Goal: Use online tool/utility: Utilize a website feature to perform a specific function

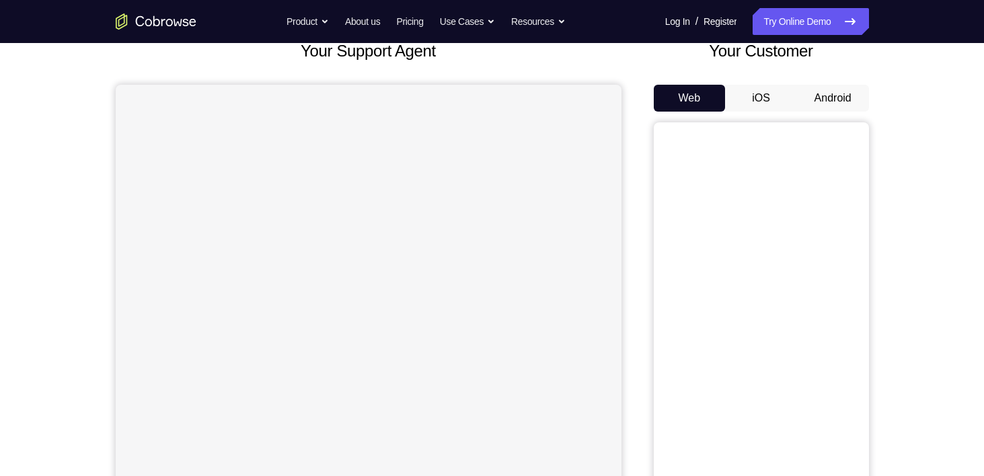
scroll to position [97, 0]
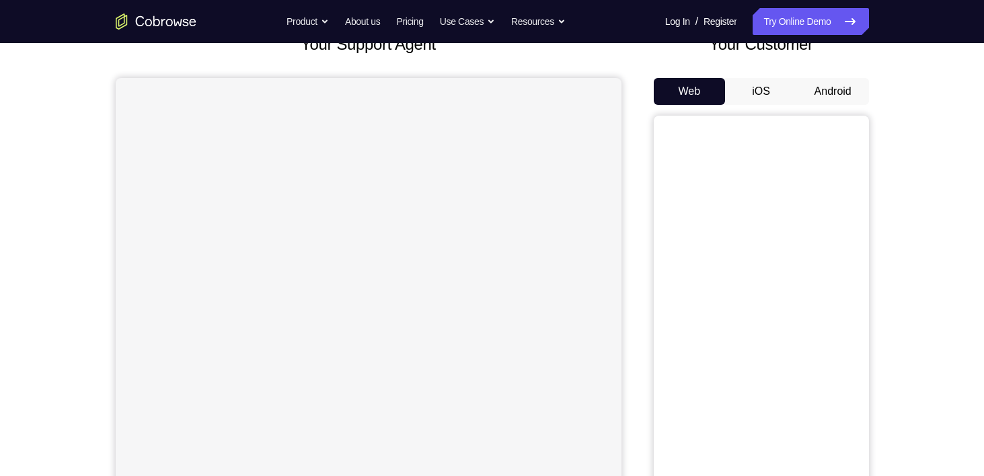
click at [744, 97] on button "iOS" at bounding box center [761, 91] width 72 height 27
click at [799, 85] on button "Android" at bounding box center [833, 91] width 72 height 27
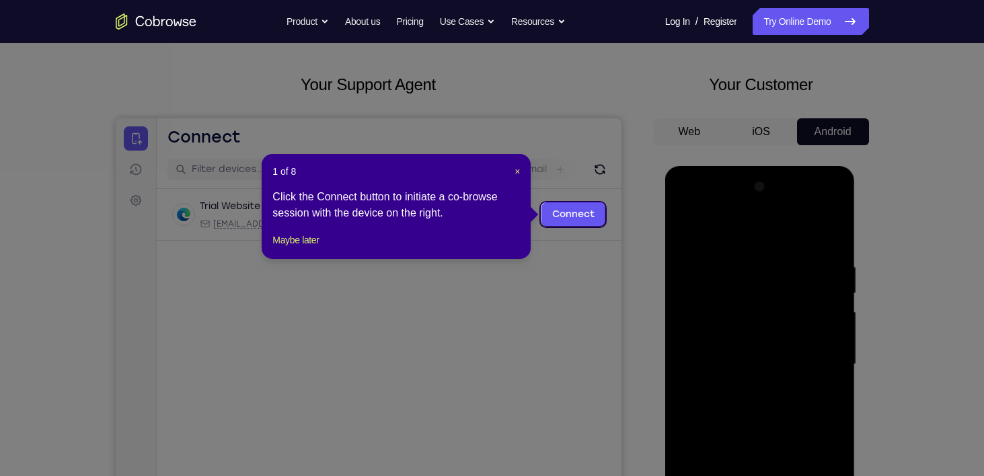
scroll to position [58, 0]
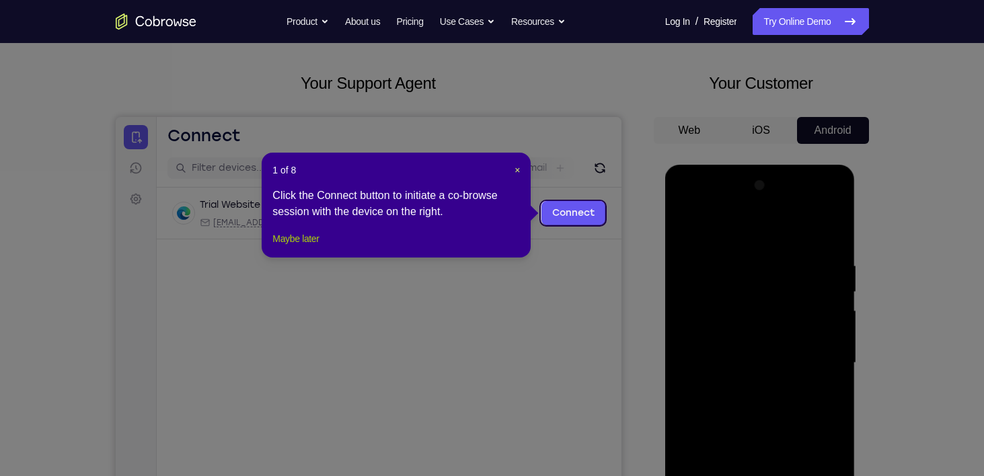
click at [305, 247] on button "Maybe later" at bounding box center [295, 239] width 46 height 16
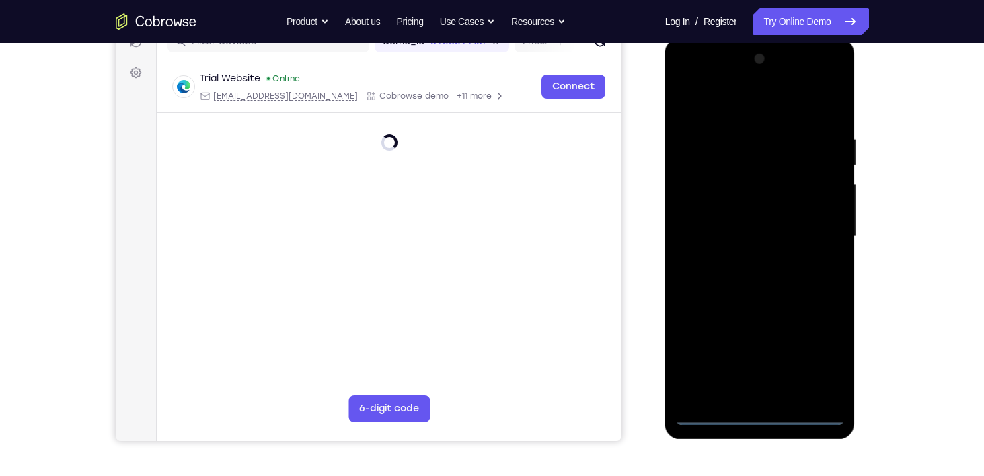
scroll to position [185, 0]
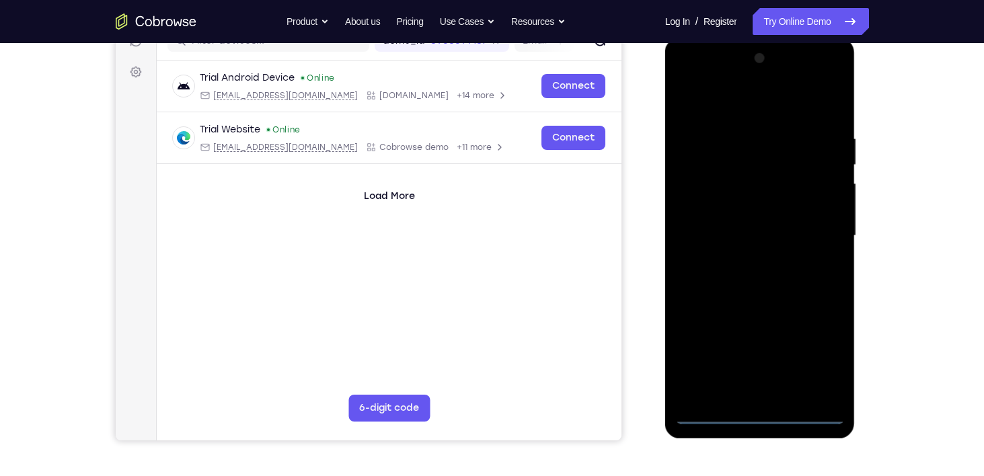
click at [758, 418] on div at bounding box center [759, 236] width 169 height 377
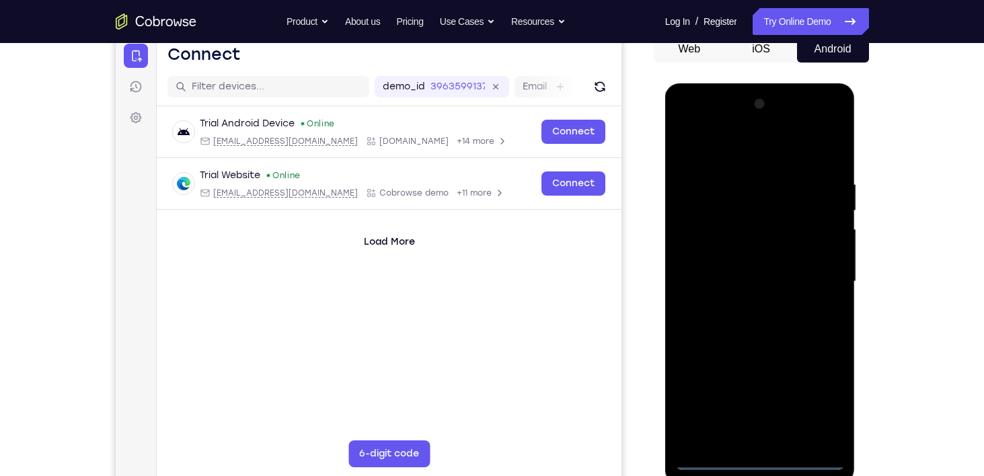
scroll to position [140, 0]
click at [771, 455] on div at bounding box center [759, 281] width 169 height 377
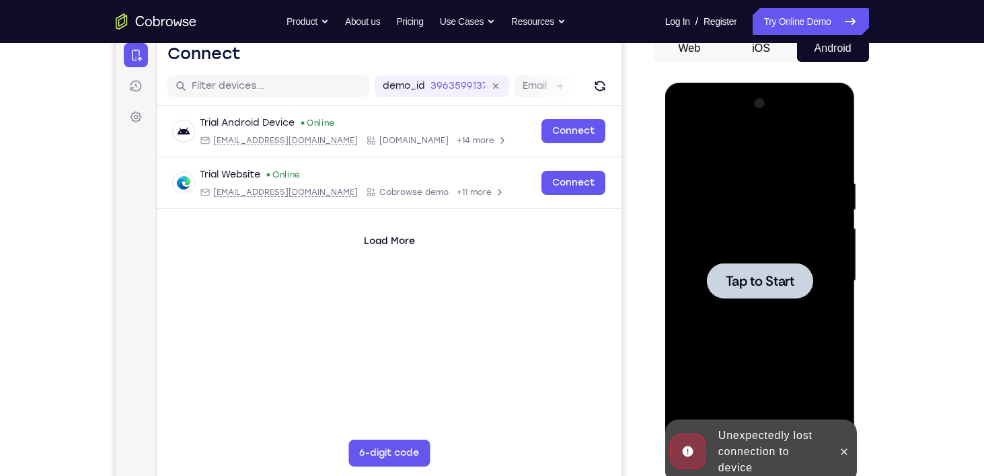
click at [746, 285] on span "Tap to Start" at bounding box center [760, 280] width 69 height 13
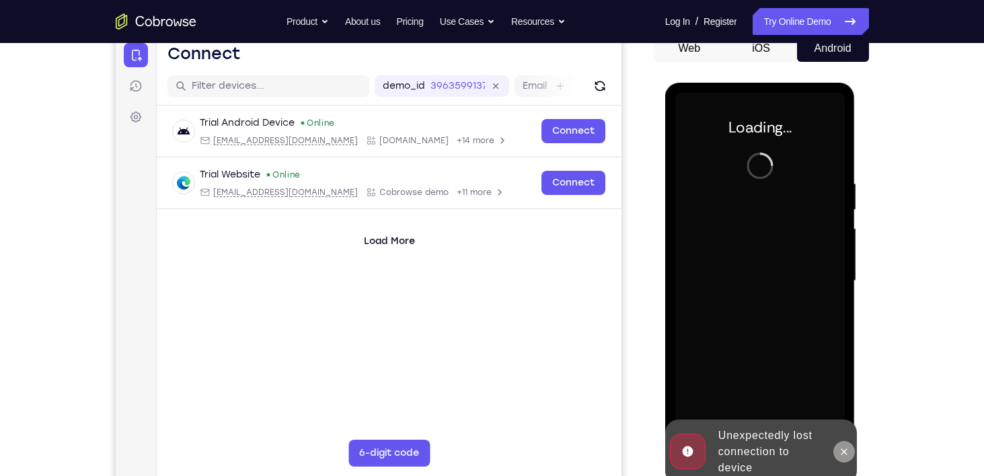
click at [843, 447] on icon at bounding box center [844, 451] width 11 height 11
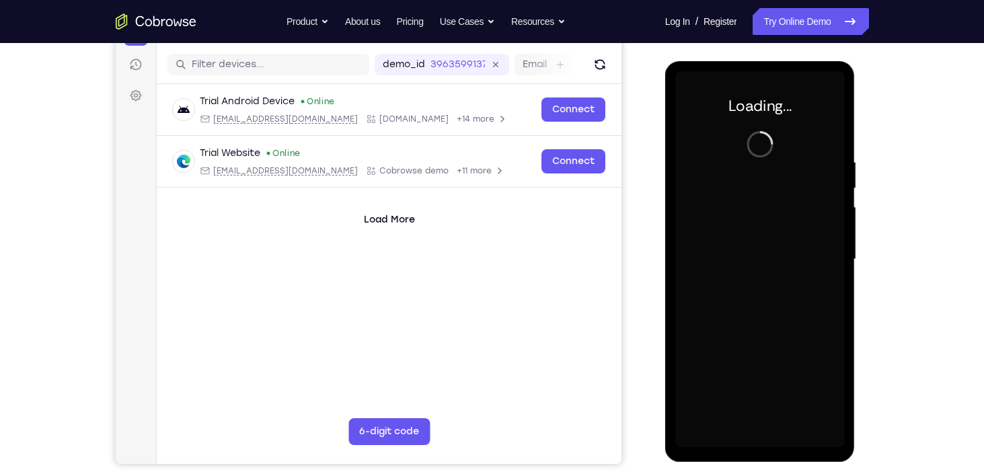
scroll to position [161, 0]
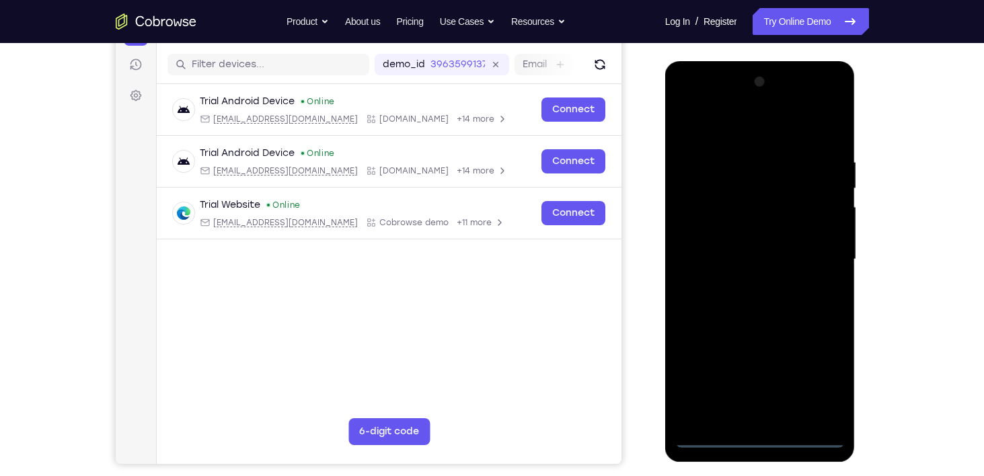
click at [759, 435] on div at bounding box center [759, 259] width 169 height 377
click at [817, 375] on div at bounding box center [759, 259] width 169 height 377
click at [713, 124] on div at bounding box center [759, 259] width 169 height 377
click at [727, 179] on div at bounding box center [759, 259] width 169 height 377
click at [817, 192] on div at bounding box center [759, 259] width 169 height 377
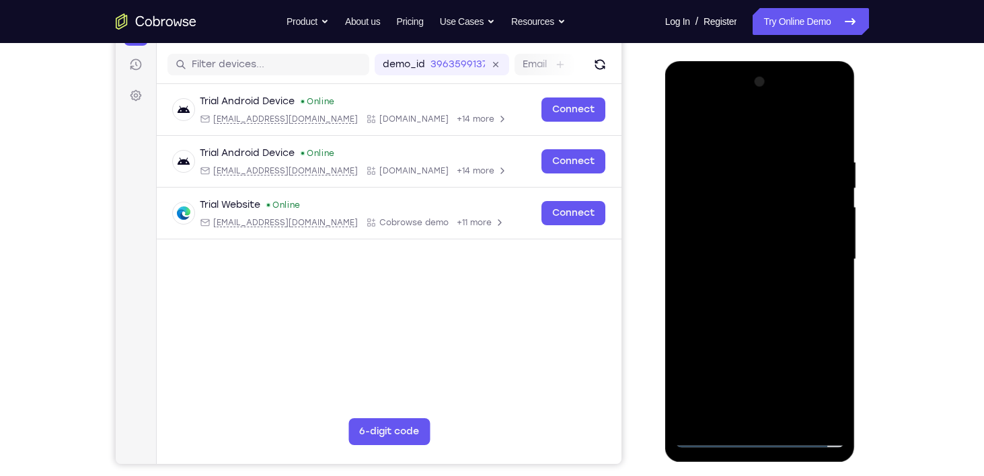
click at [821, 256] on div at bounding box center [759, 259] width 169 height 377
click at [743, 285] on div at bounding box center [759, 259] width 169 height 377
click at [738, 252] on div at bounding box center [759, 259] width 169 height 377
click at [711, 277] on div at bounding box center [759, 259] width 169 height 377
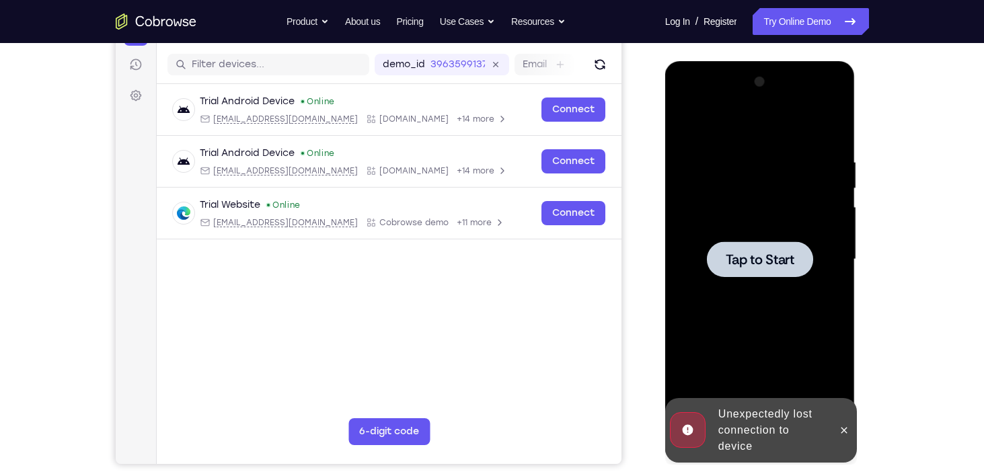
click at [830, 61] on div "Tap to Start" at bounding box center [760, 61] width 190 height 0
click at [785, 288] on div at bounding box center [759, 259] width 169 height 377
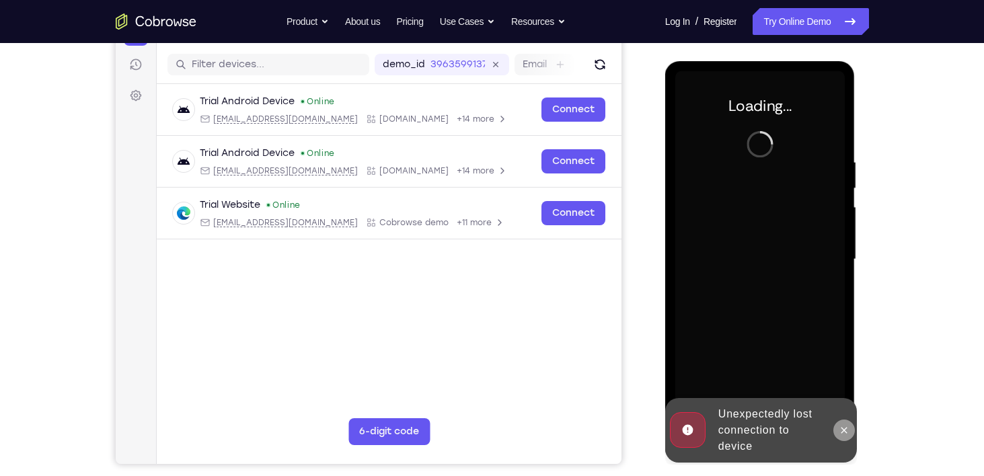
click at [840, 427] on icon at bounding box center [844, 430] width 11 height 11
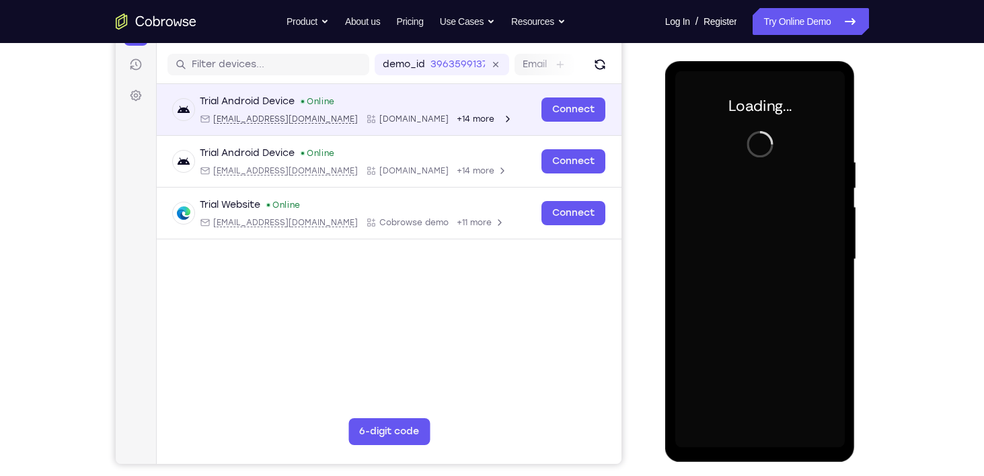
click at [517, 130] on div "Trial Android Device Online android@example.com Cobrowse.io +14 more android@ex…" at bounding box center [388, 110] width 465 height 52
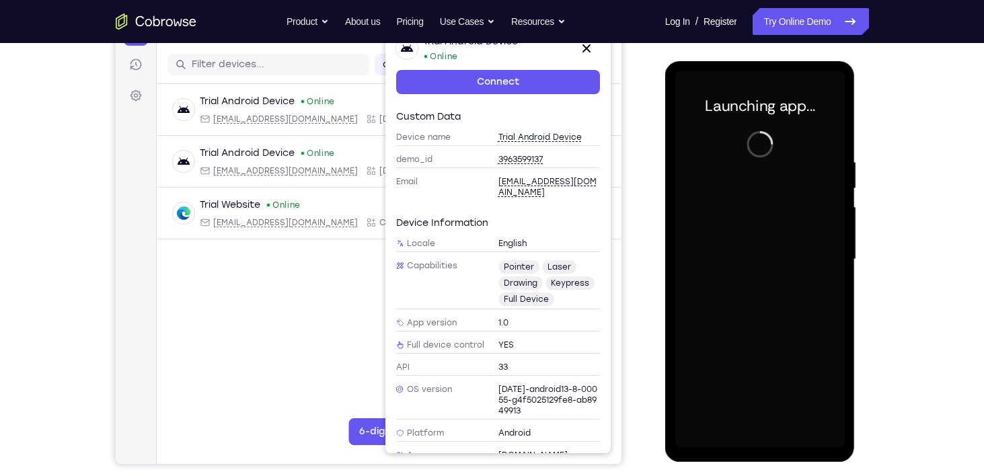
click at [635, 258] on div "Your Support Agent Your Customer Web iOS Android" at bounding box center [492, 216] width 753 height 497
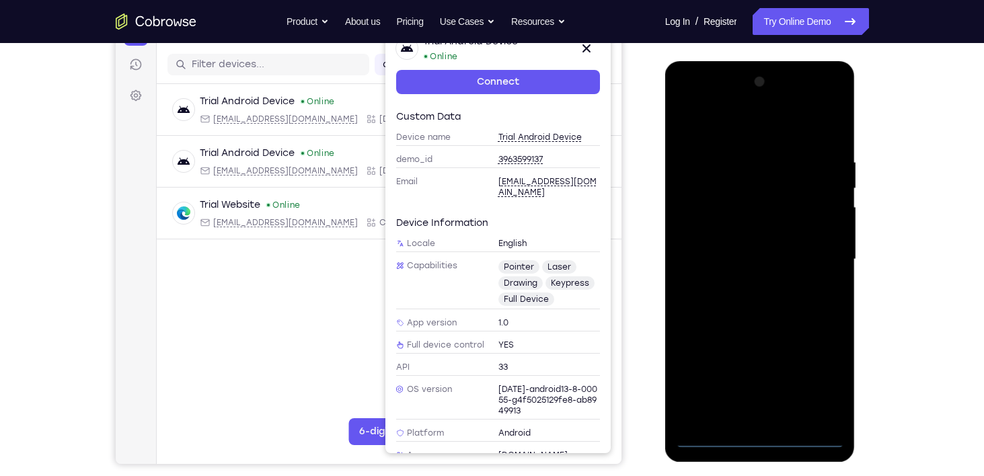
click at [334, 323] on main "demo_id 3963599137 3963599137 Email User ID Device ID Device name 6-digit code …" at bounding box center [388, 271] width 465 height 451
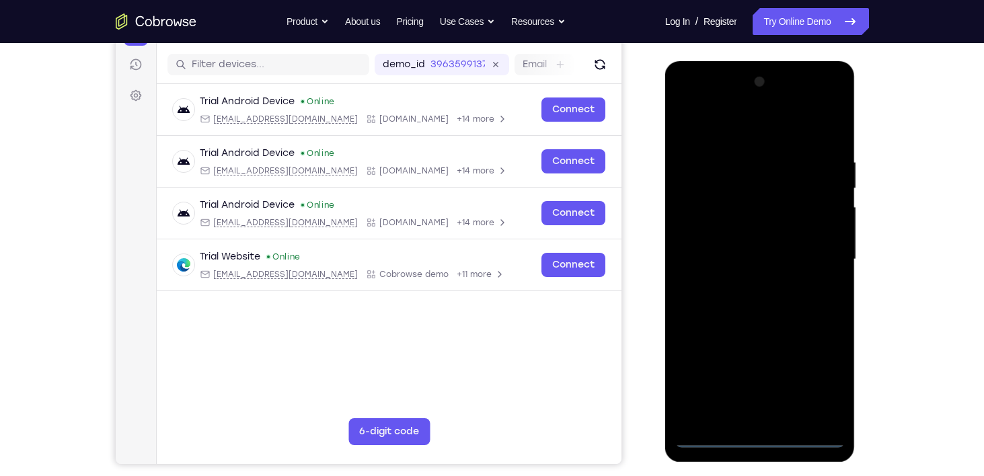
click at [755, 437] on div at bounding box center [759, 259] width 169 height 377
click at [750, 434] on div at bounding box center [759, 259] width 169 height 377
click at [816, 374] on div at bounding box center [759, 259] width 169 height 377
click at [824, 376] on div at bounding box center [759, 259] width 169 height 377
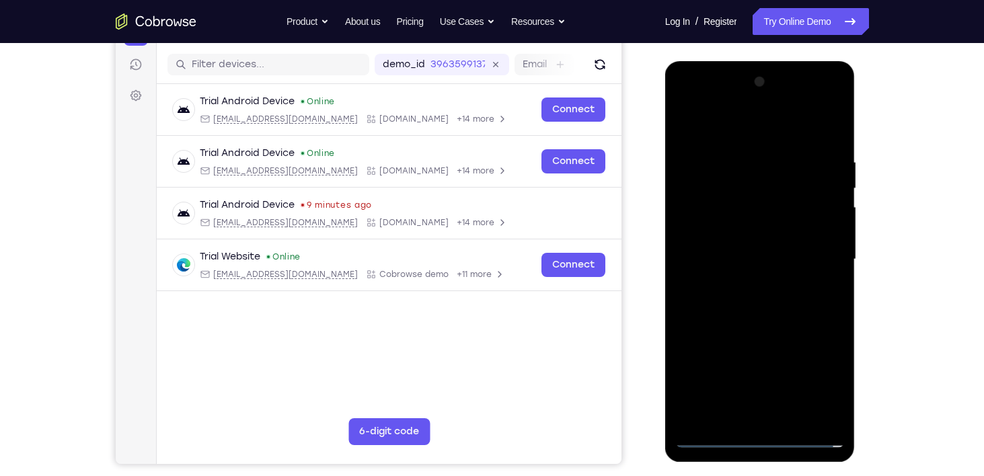
click at [740, 134] on div at bounding box center [759, 259] width 169 height 377
click at [728, 182] on div at bounding box center [759, 259] width 169 height 377
click at [804, 218] on div at bounding box center [759, 259] width 169 height 377
click at [816, 247] on div at bounding box center [759, 259] width 169 height 377
click at [743, 281] on div at bounding box center [759, 259] width 169 height 377
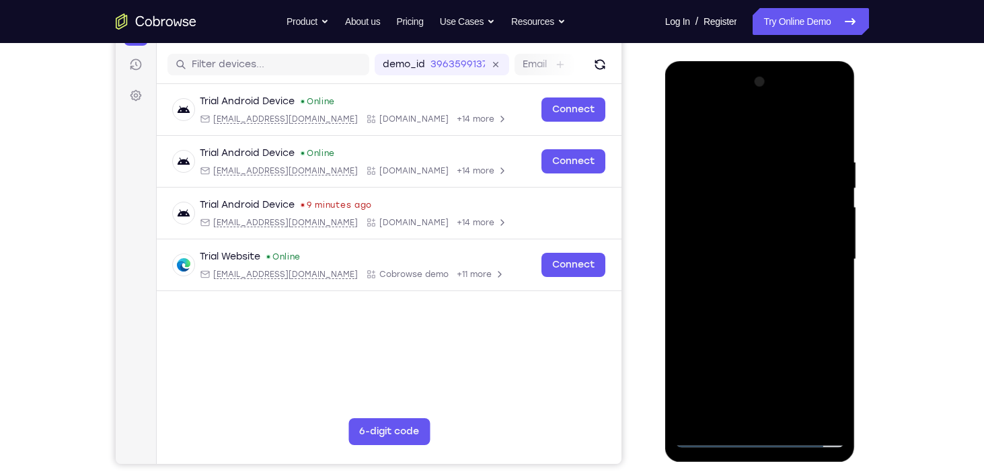
click at [715, 223] on div at bounding box center [759, 259] width 169 height 377
click at [712, 234] on div at bounding box center [759, 259] width 169 height 377
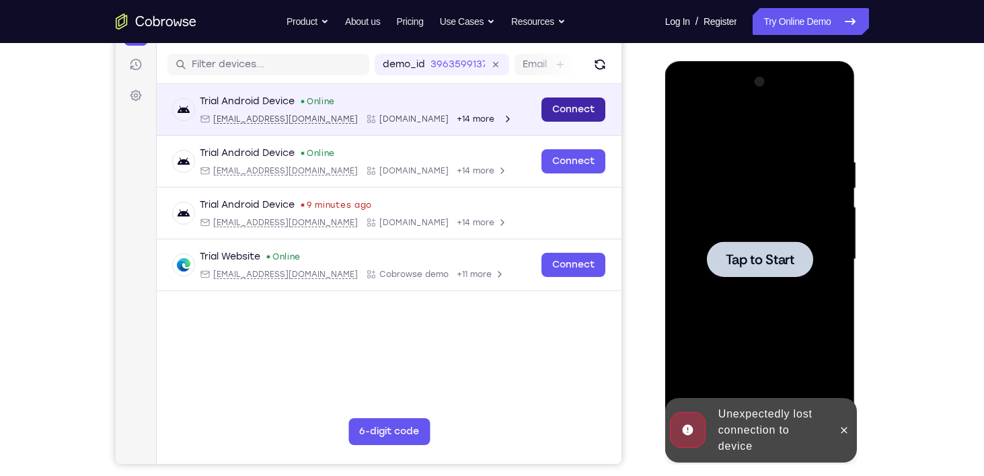
scroll to position [0, 0]
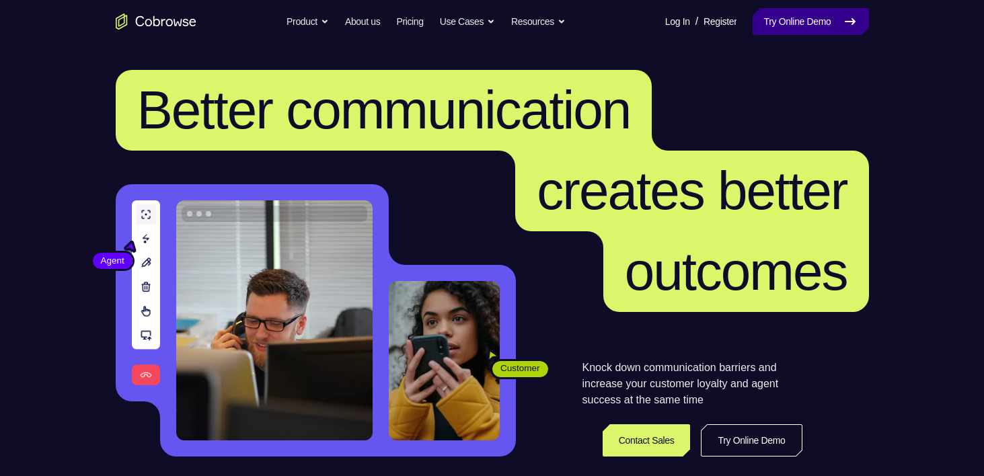
click at [774, 25] on link "Try Online Demo" at bounding box center [810, 21] width 116 height 27
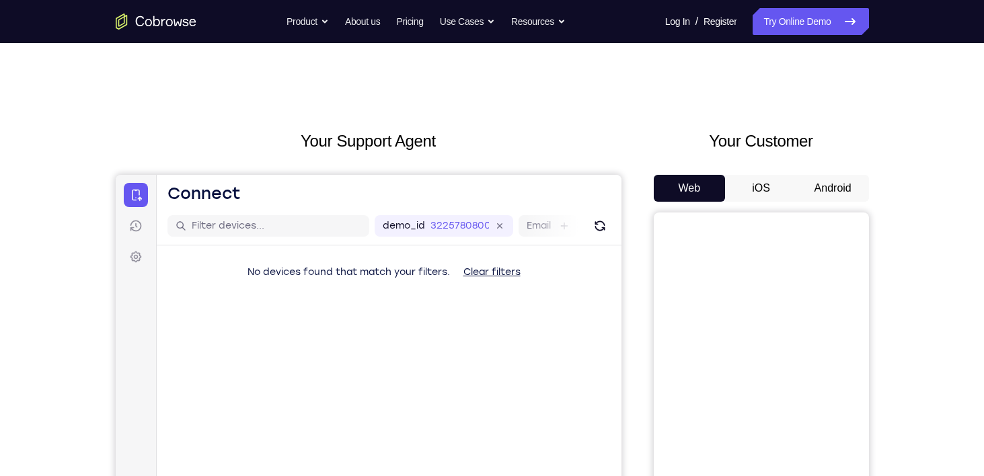
click at [822, 187] on button "Android" at bounding box center [833, 188] width 72 height 27
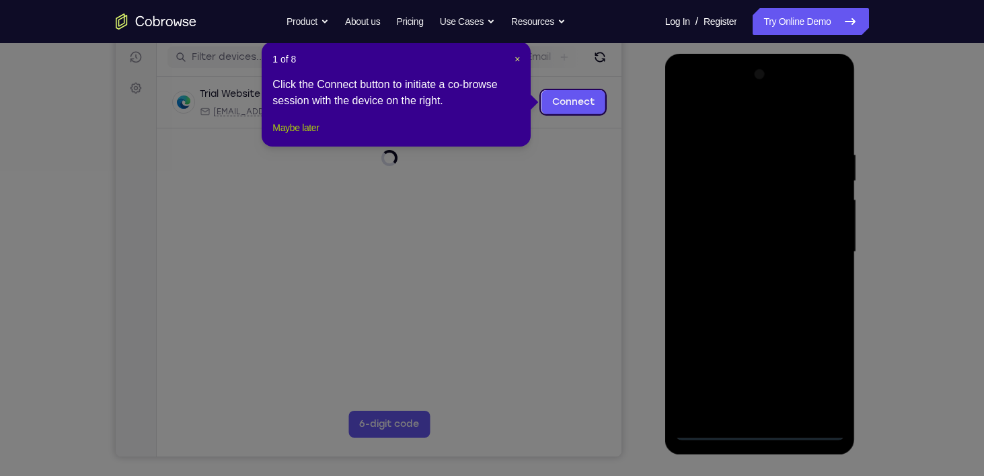
click at [276, 136] on button "Maybe later" at bounding box center [295, 128] width 46 height 16
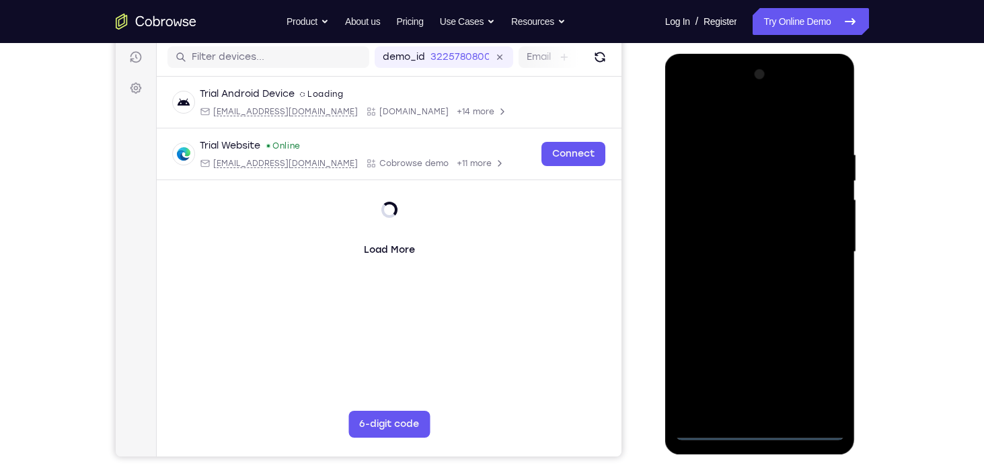
click at [759, 428] on div at bounding box center [759, 252] width 169 height 377
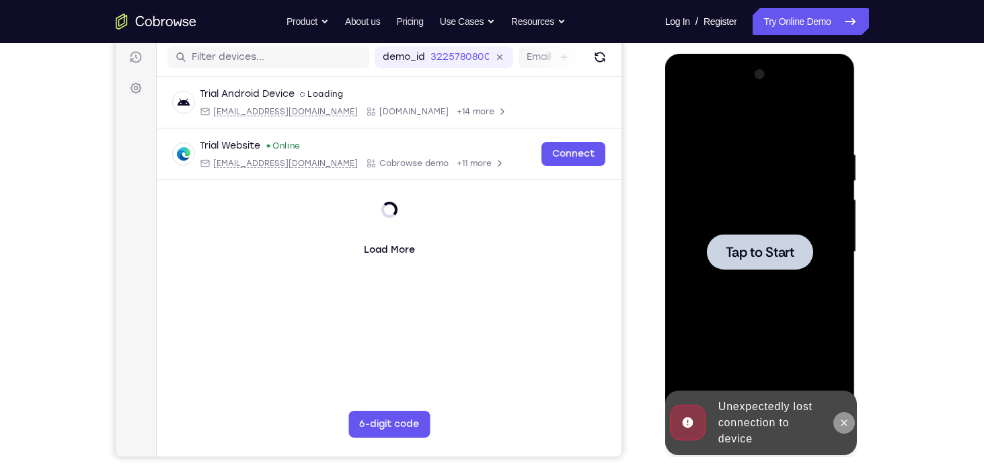
click at [845, 420] on icon at bounding box center [844, 423] width 11 height 11
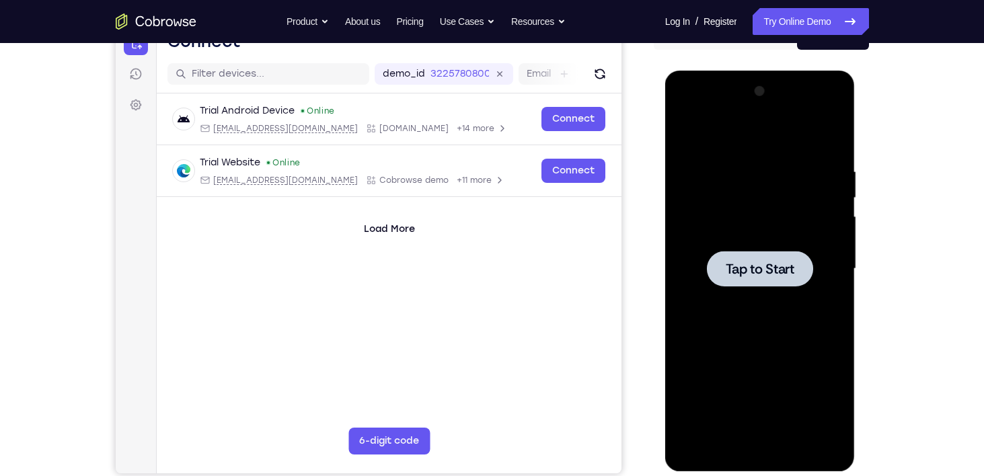
scroll to position [110, 0]
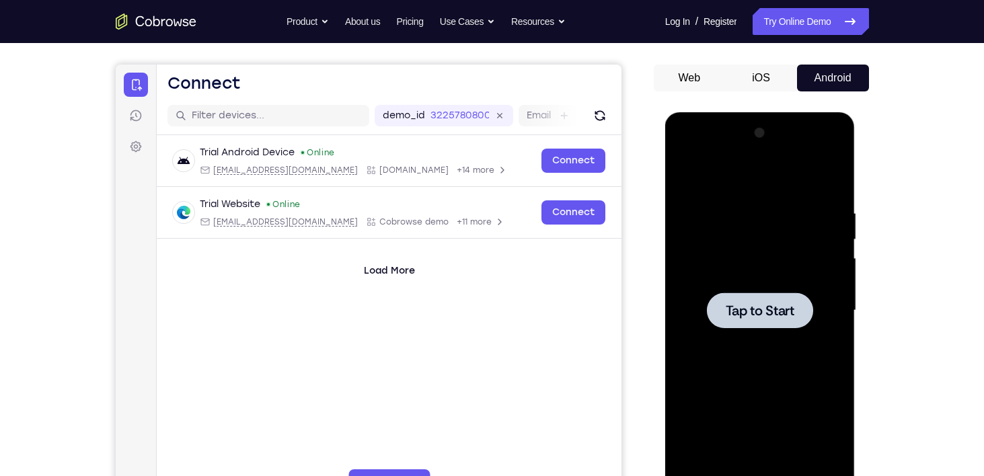
click at [754, 79] on button "iOS" at bounding box center [761, 78] width 72 height 27
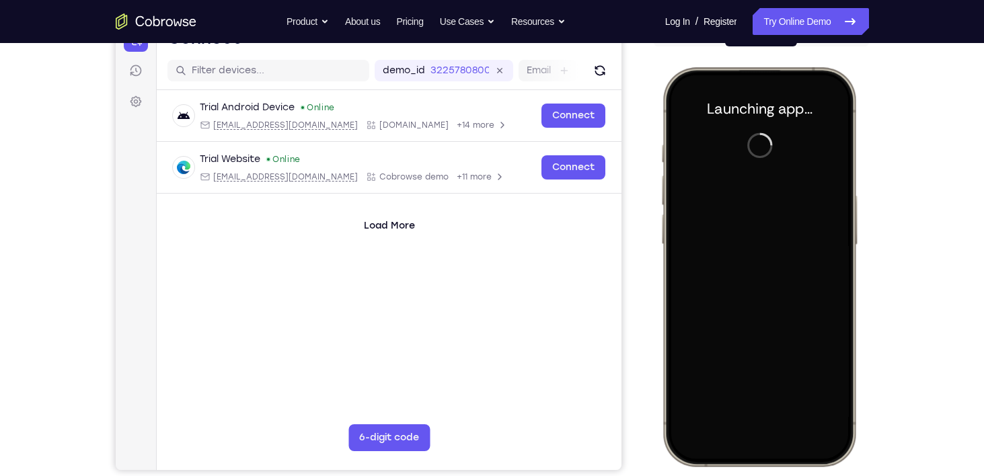
scroll to position [0, 0]
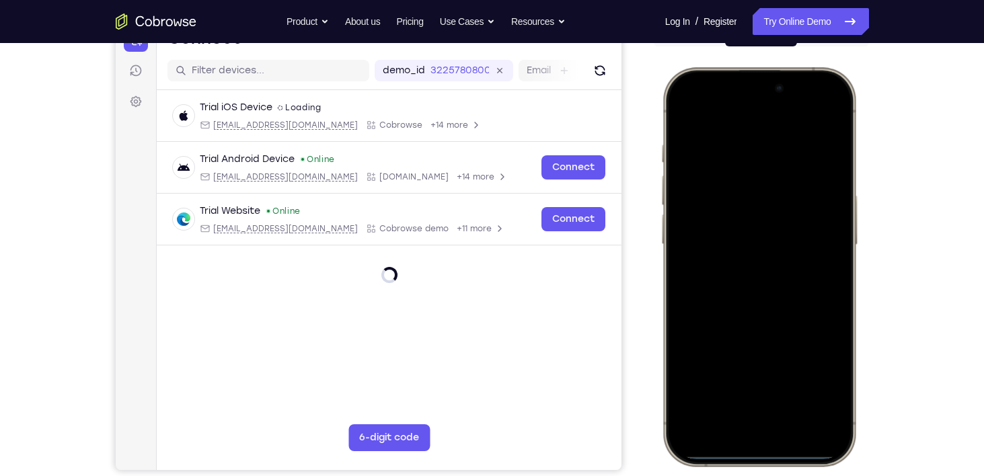
drag, startPoint x: 756, startPoint y: 455, endPoint x: 695, endPoint y: 171, distance: 290.8
click at [695, 171] on div at bounding box center [758, 267] width 177 height 384
drag, startPoint x: 810, startPoint y: 79, endPoint x: 814, endPoint y: 318, distance: 238.7
click at [814, 318] on div at bounding box center [758, 267] width 177 height 384
drag, startPoint x: 726, startPoint y: 79, endPoint x: 773, endPoint y: 411, distance: 335.6
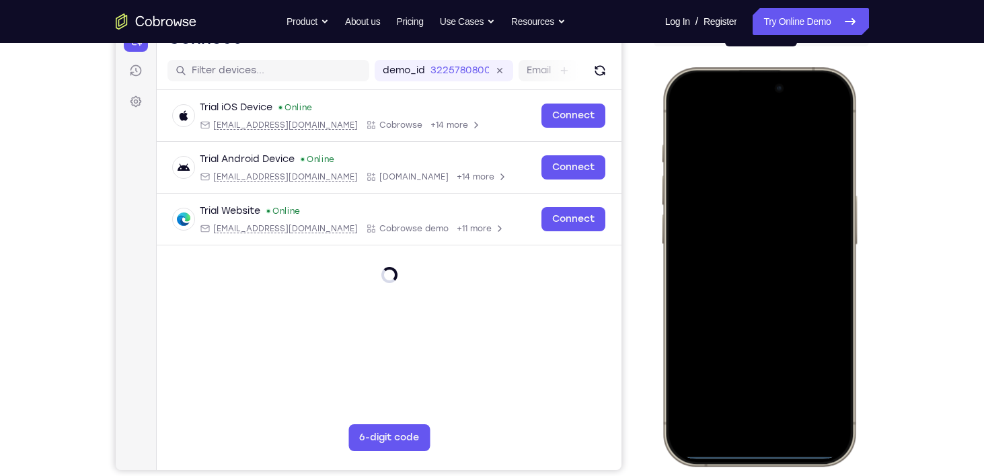
click at [773, 411] on div at bounding box center [758, 267] width 177 height 384
click at [804, 357] on div at bounding box center [758, 267] width 177 height 384
drag, startPoint x: 824, startPoint y: 84, endPoint x: 804, endPoint y: 251, distance: 168.0
click at [804, 251] on div at bounding box center [758, 267] width 177 height 384
click at [700, 125] on div at bounding box center [758, 267] width 177 height 384
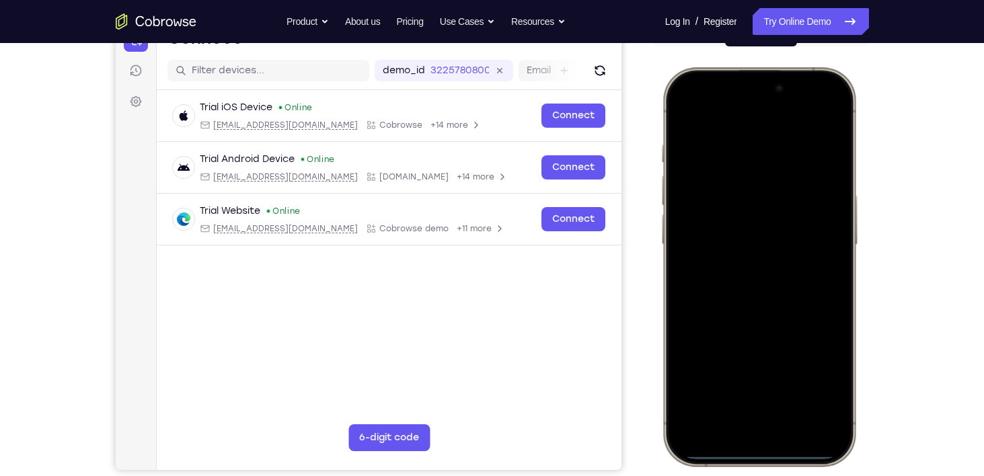
click at [809, 110] on div at bounding box center [758, 267] width 177 height 384
drag, startPoint x: 707, startPoint y: 87, endPoint x: 719, endPoint y: 423, distance: 336.4
click at [719, 423] on div at bounding box center [758, 267] width 177 height 384
drag, startPoint x: 699, startPoint y: 80, endPoint x: 716, endPoint y: 251, distance: 172.3
click at [716, 251] on div at bounding box center [758, 267] width 177 height 384
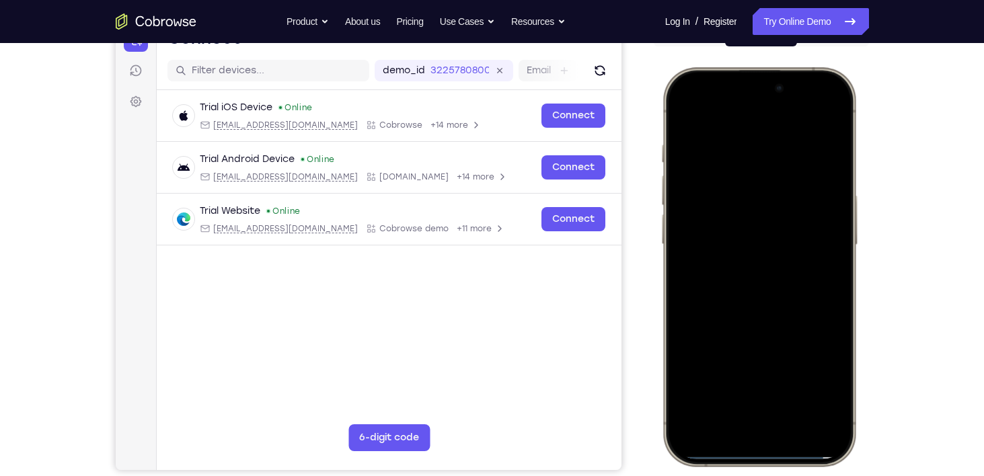
click at [720, 363] on div at bounding box center [758, 267] width 177 height 384
drag, startPoint x: 744, startPoint y: 453, endPoint x: 740, endPoint y: 270, distance: 183.6
click at [740, 270] on div at bounding box center [758, 267] width 177 height 384
drag, startPoint x: 754, startPoint y: 455, endPoint x: 744, endPoint y: 359, distance: 95.9
click at [744, 359] on div at bounding box center [758, 267] width 177 height 384
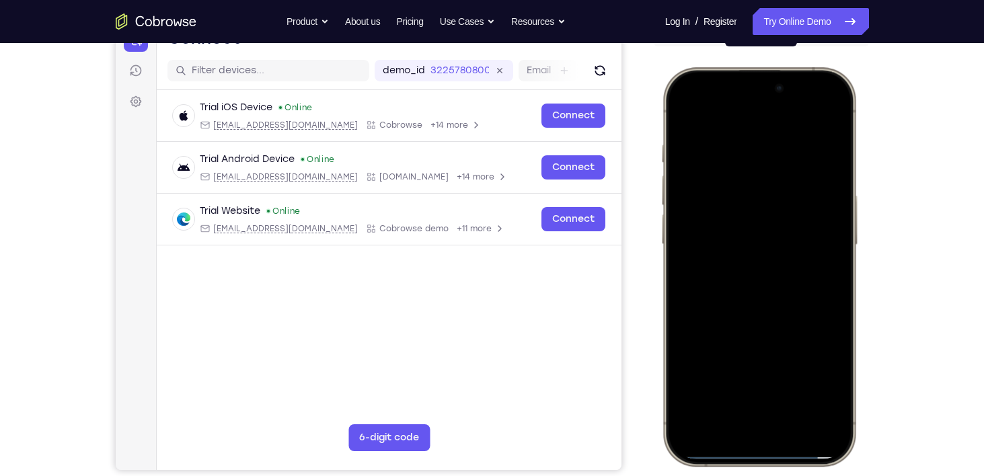
drag, startPoint x: 766, startPoint y: 455, endPoint x: 747, endPoint y: 288, distance: 167.2
click at [747, 288] on div at bounding box center [758, 267] width 177 height 384
click at [748, 453] on div at bounding box center [758, 267] width 177 height 384
drag, startPoint x: 748, startPoint y: 452, endPoint x: 748, endPoint y: 418, distance: 33.6
click at [748, 418] on div at bounding box center [758, 267] width 177 height 384
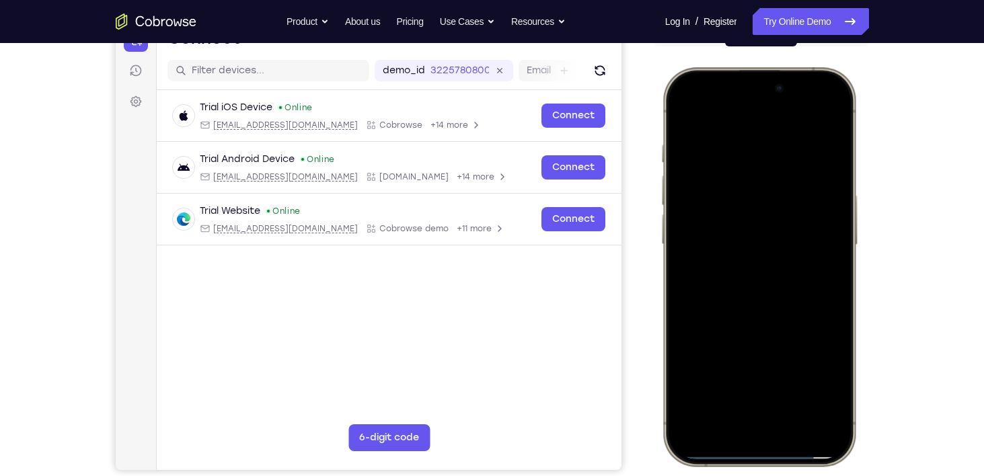
click at [783, 67] on div at bounding box center [759, 67] width 198 height 0
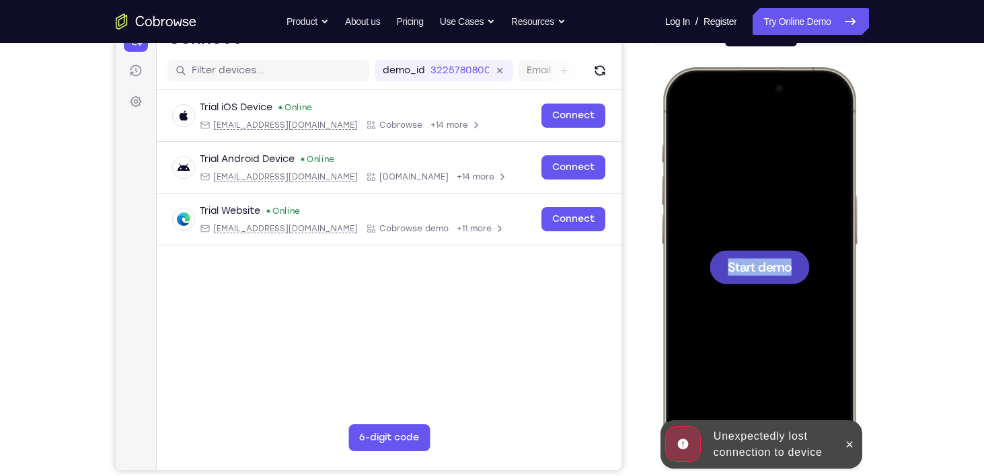
click at [783, 455] on div "Online web based iOS Simulators and Android Emulators. Run iPhone, iPad, Mobile…" at bounding box center [761, 268] width 202 height 403
drag, startPoint x: 783, startPoint y: 455, endPoint x: 782, endPoint y: 377, distance: 78.0
click at [782, 377] on div at bounding box center [758, 267] width 177 height 384
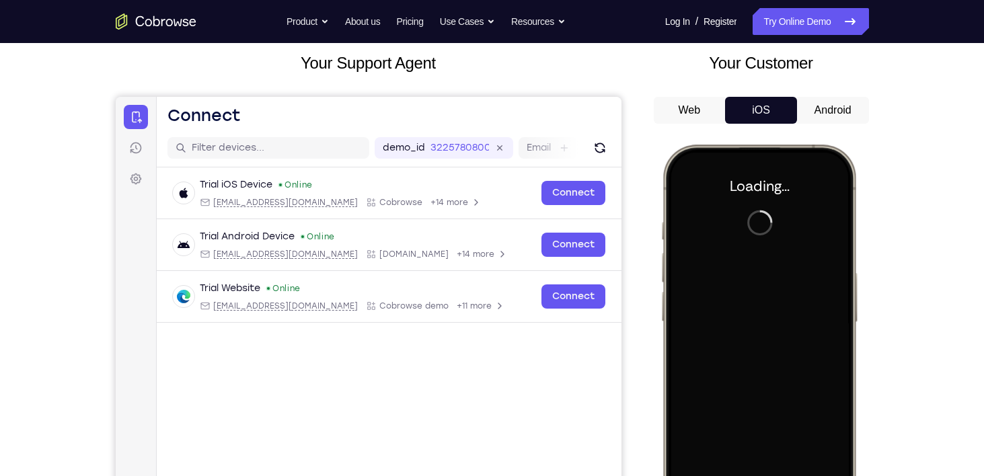
scroll to position [80, 0]
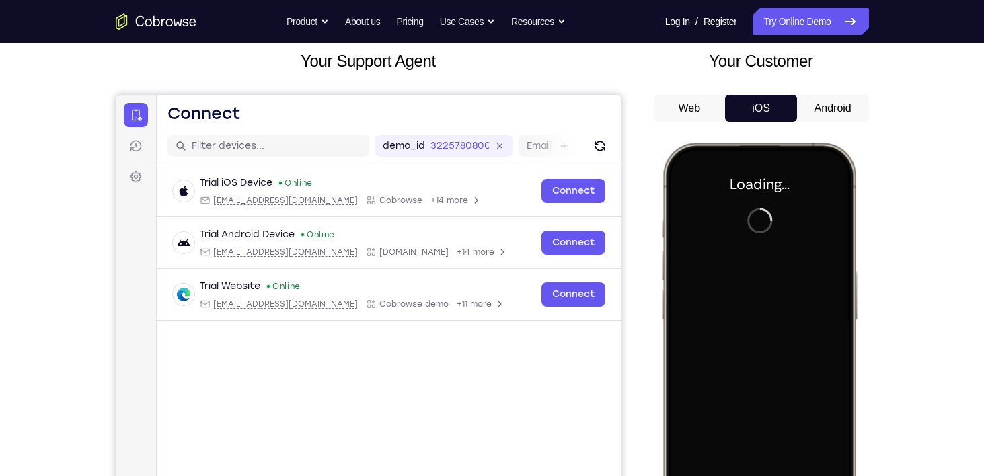
click at [822, 97] on button "Android" at bounding box center [833, 108] width 72 height 27
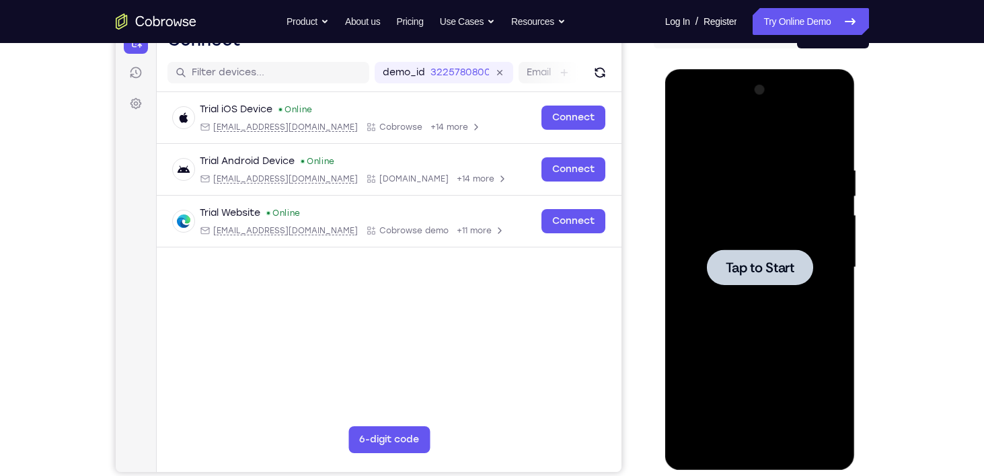
scroll to position [155, 0]
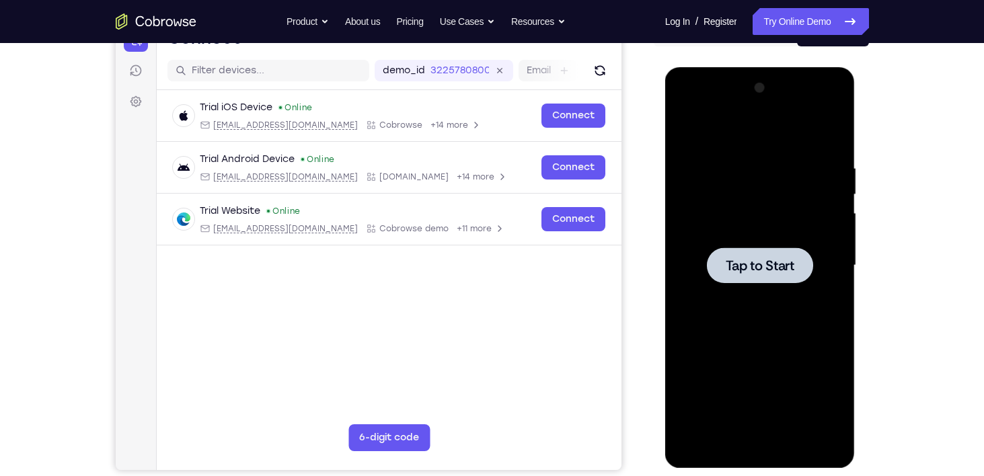
click at [770, 278] on div at bounding box center [760, 265] width 106 height 36
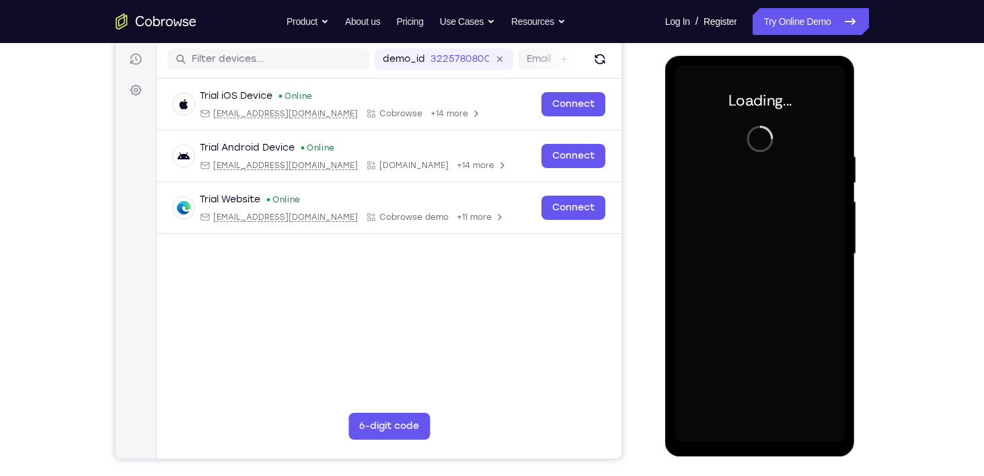
scroll to position [168, 0]
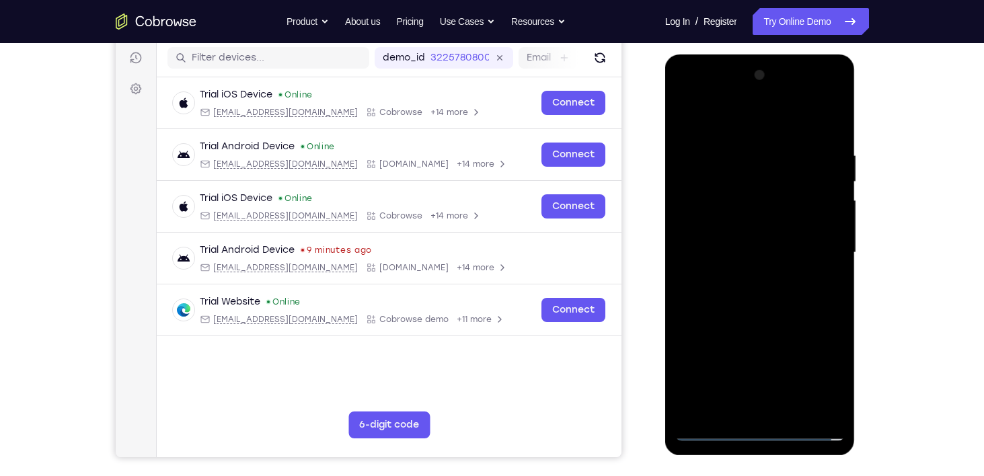
click at [766, 432] on div at bounding box center [759, 253] width 169 height 377
click at [815, 371] on div at bounding box center [759, 253] width 169 height 377
click at [722, 120] on div at bounding box center [759, 253] width 169 height 377
click at [820, 247] on div at bounding box center [759, 253] width 169 height 377
click at [746, 275] on div at bounding box center [759, 253] width 169 height 377
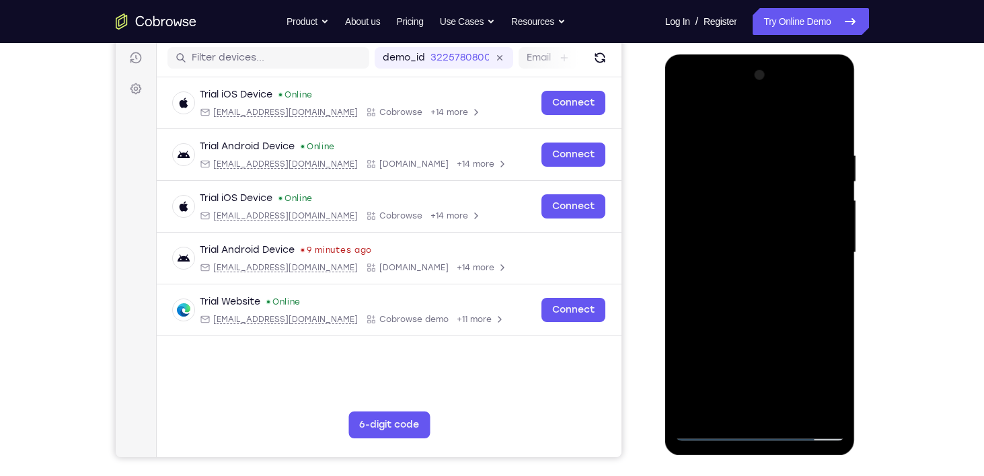
click at [778, 245] on div at bounding box center [759, 253] width 169 height 377
